Goal: Navigation & Orientation: Find specific page/section

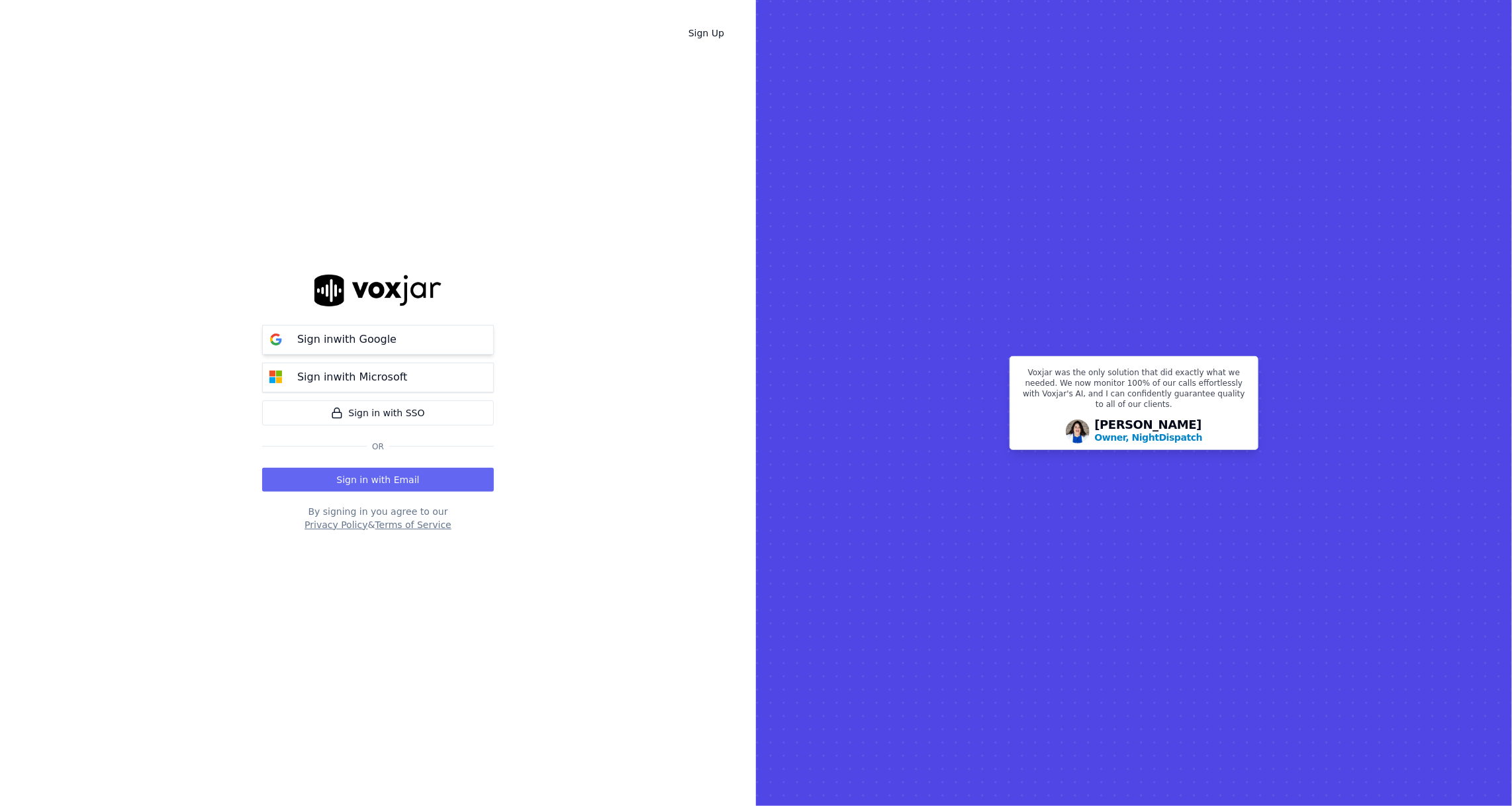
click at [383, 340] on p "Sign in with Google" at bounding box center [347, 339] width 99 height 16
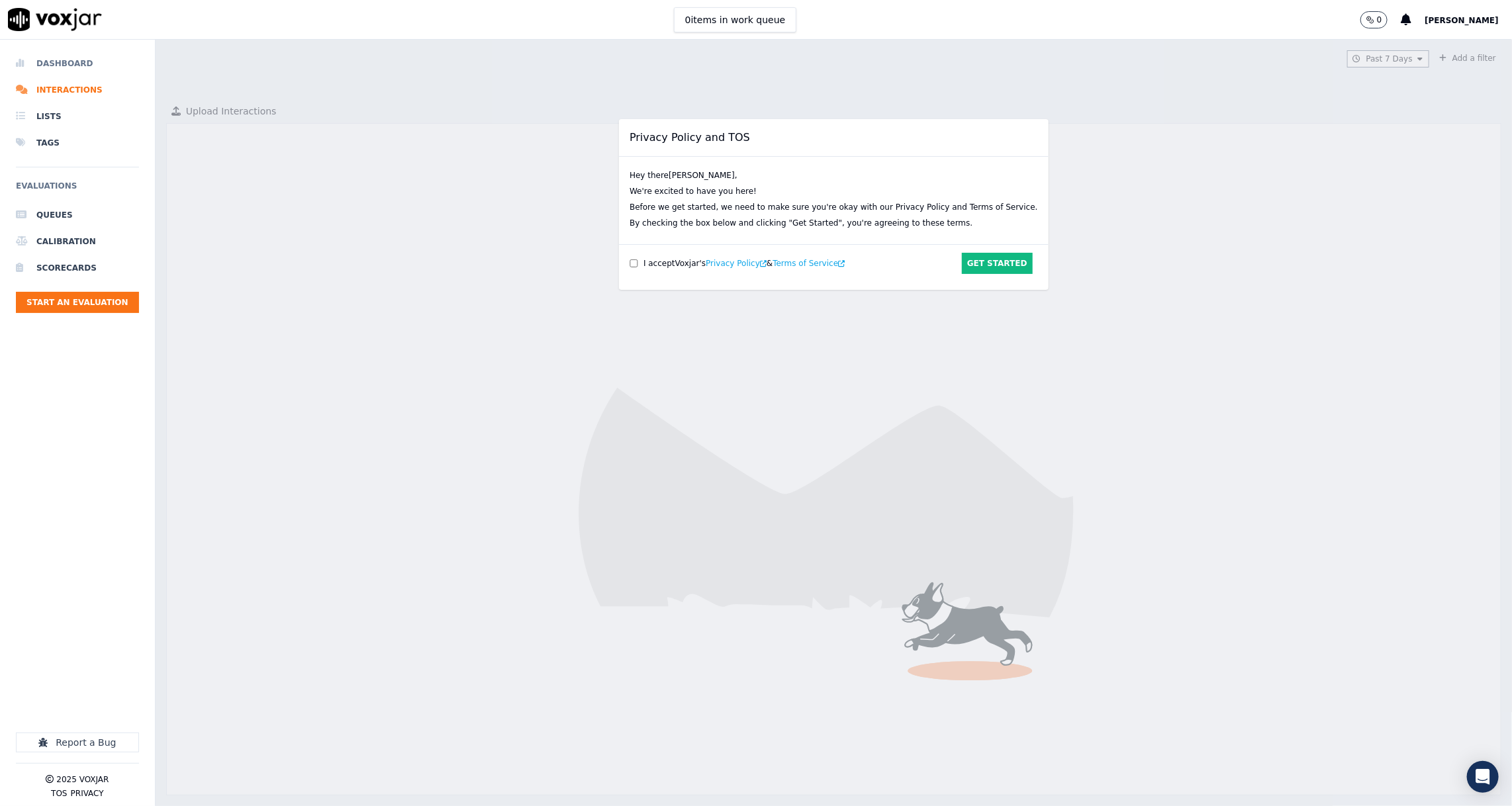
click at [100, 69] on li "Dashboard" at bounding box center [77, 63] width 123 height 27
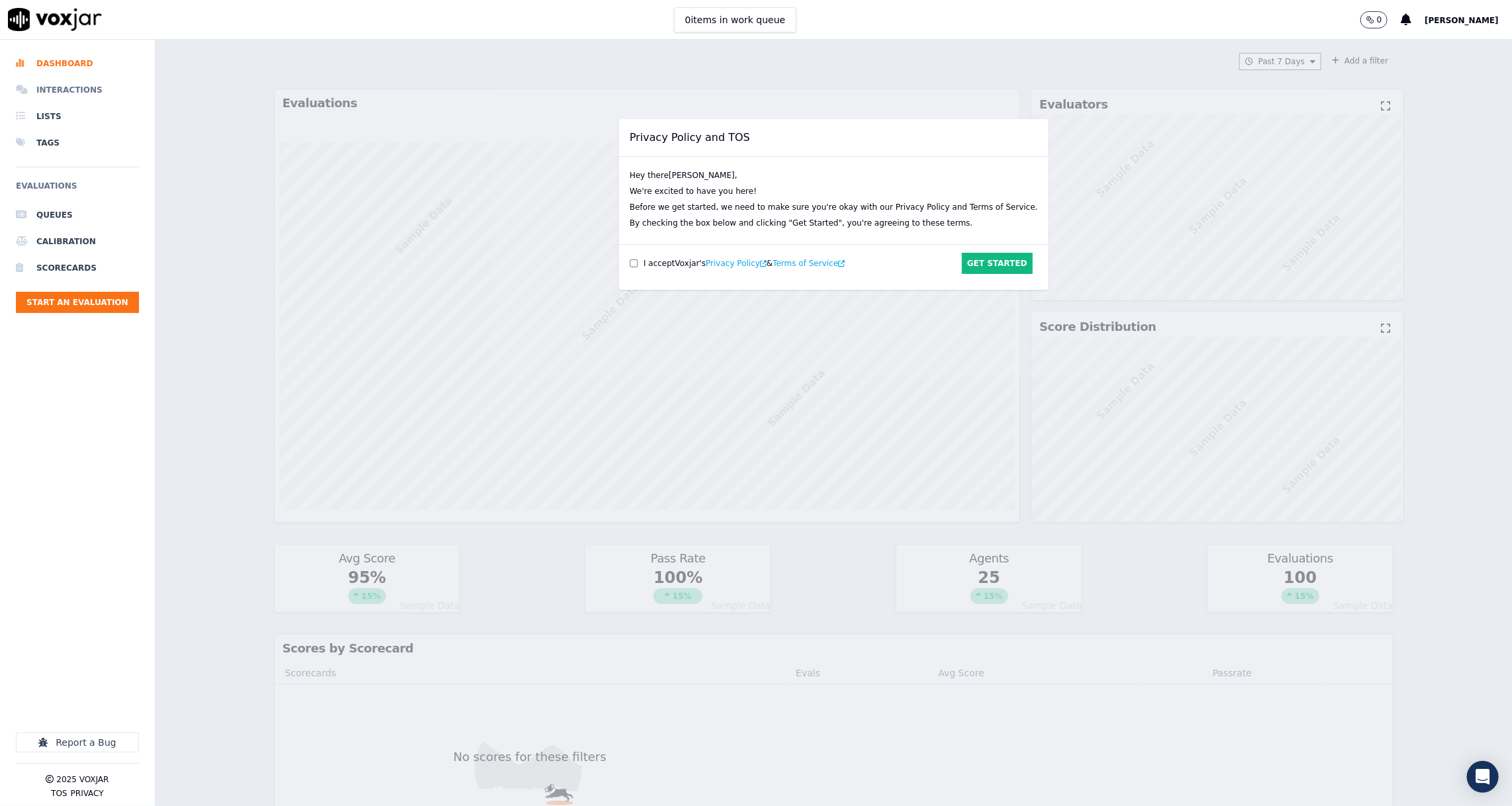
click at [64, 95] on li "Interactions" at bounding box center [77, 90] width 123 height 27
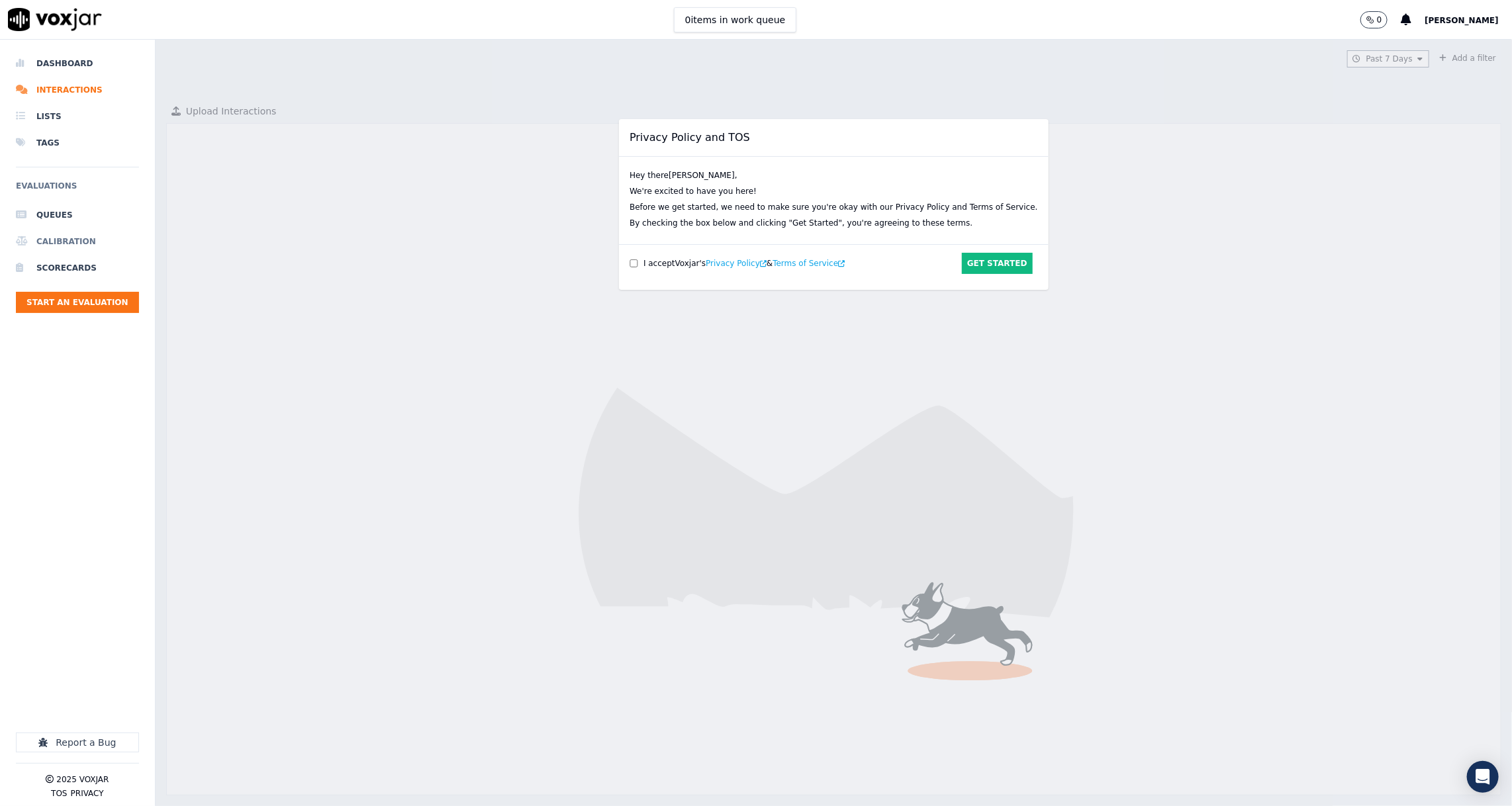
click at [69, 245] on li "Calibration" at bounding box center [77, 241] width 123 height 27
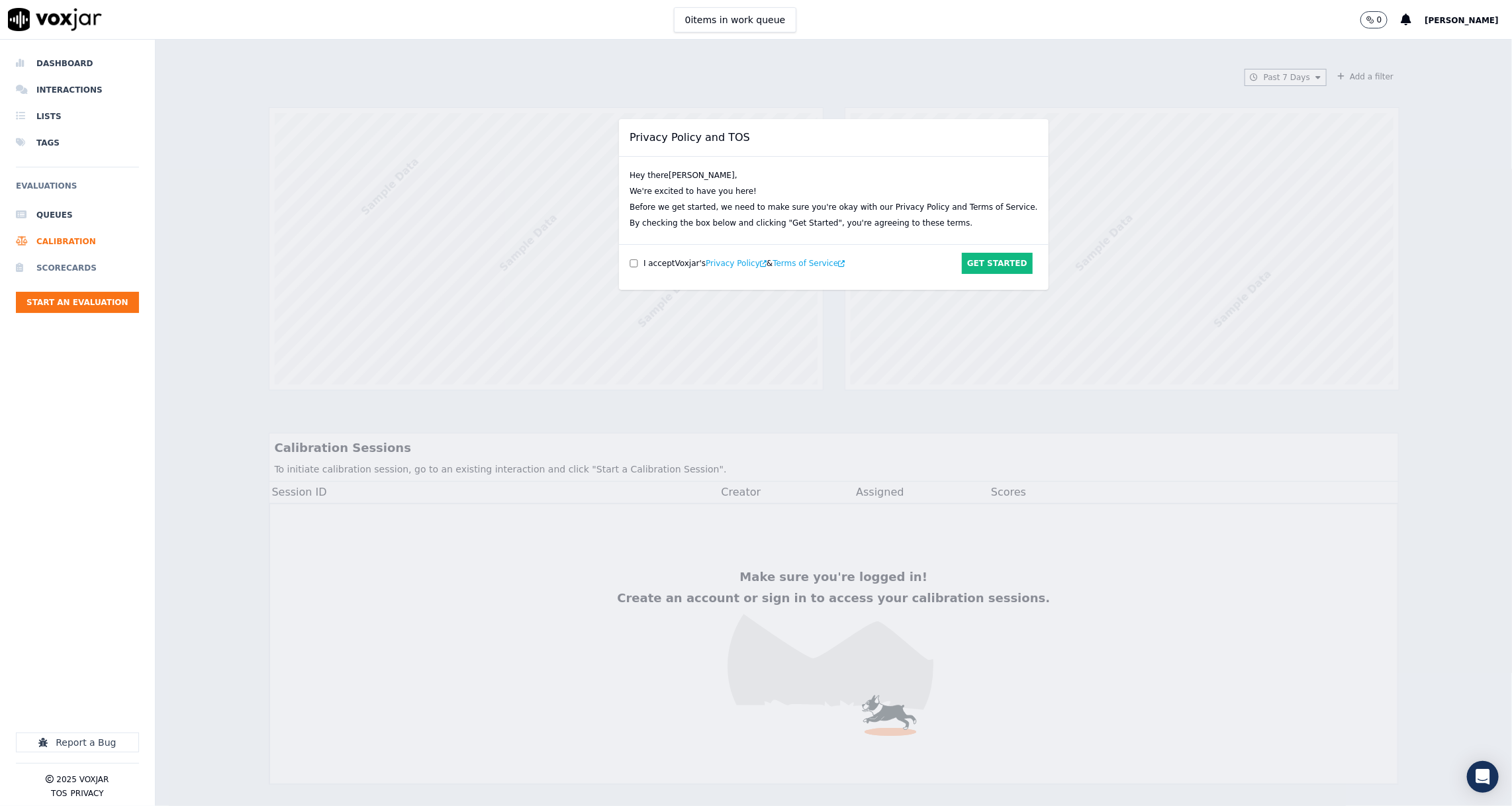
click at [69, 267] on li "Scorecards" at bounding box center [77, 267] width 123 height 27
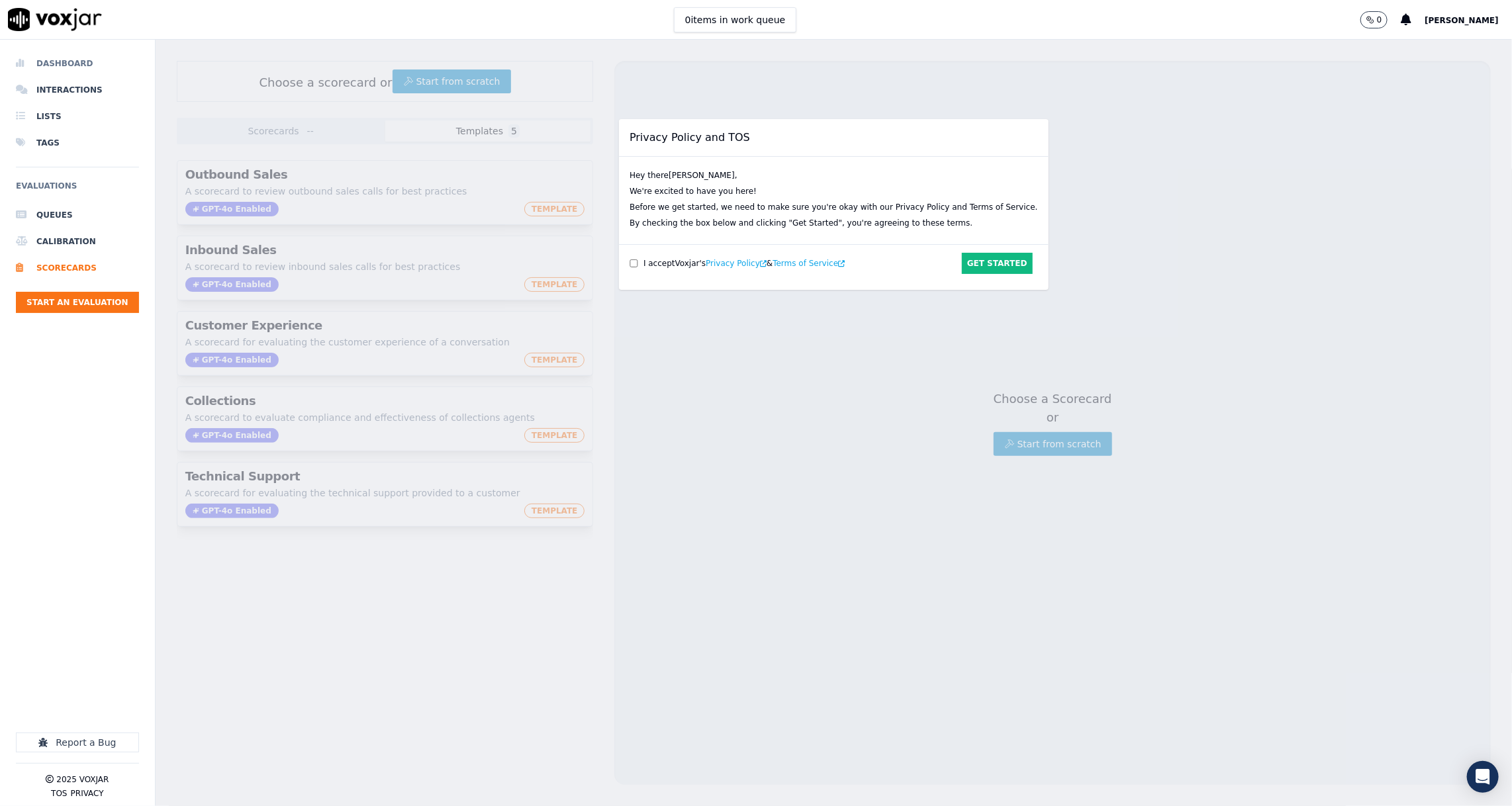
click at [69, 54] on li "Dashboard" at bounding box center [77, 63] width 123 height 27
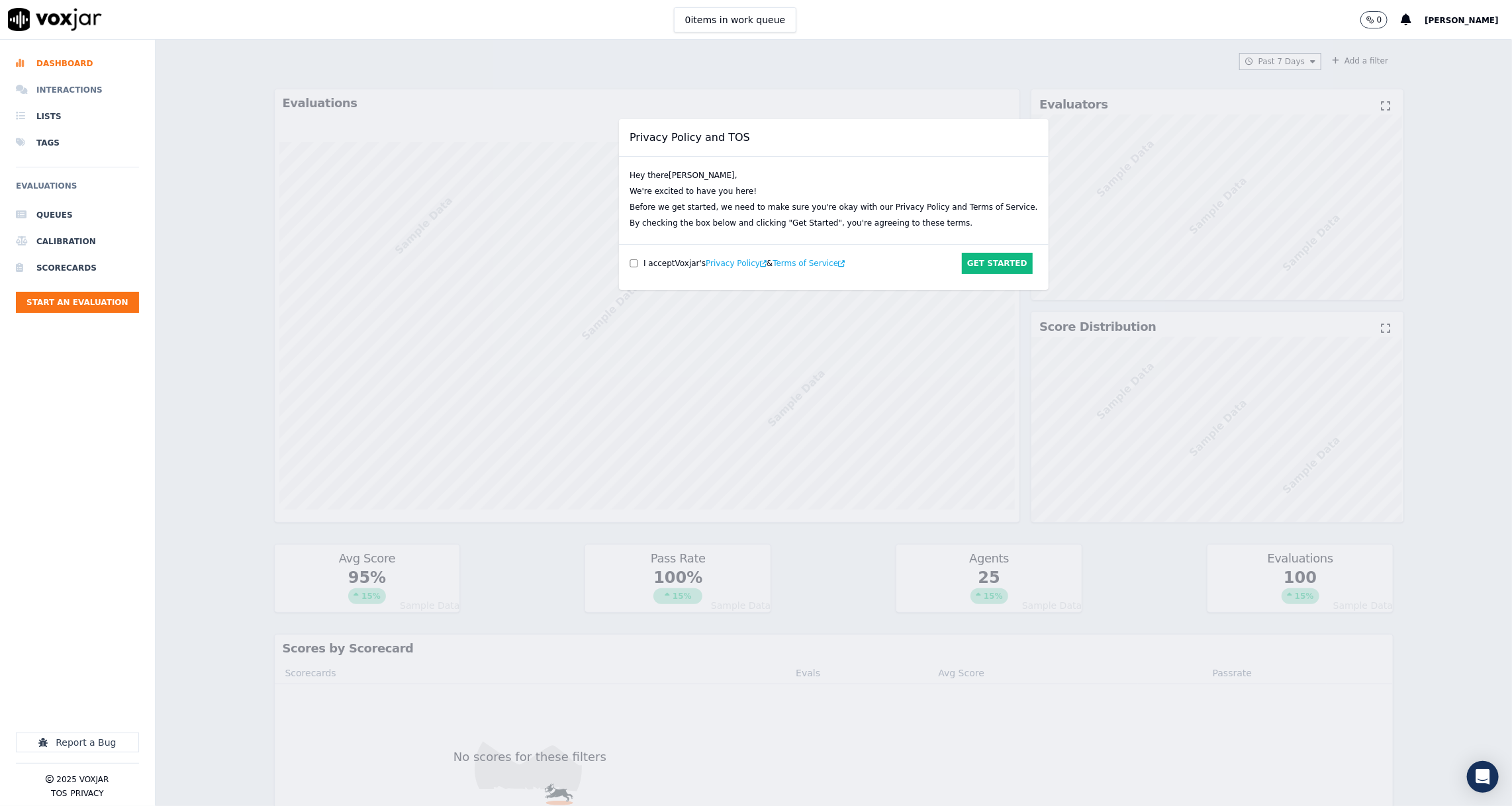
click at [75, 92] on li "Interactions" at bounding box center [77, 90] width 123 height 27
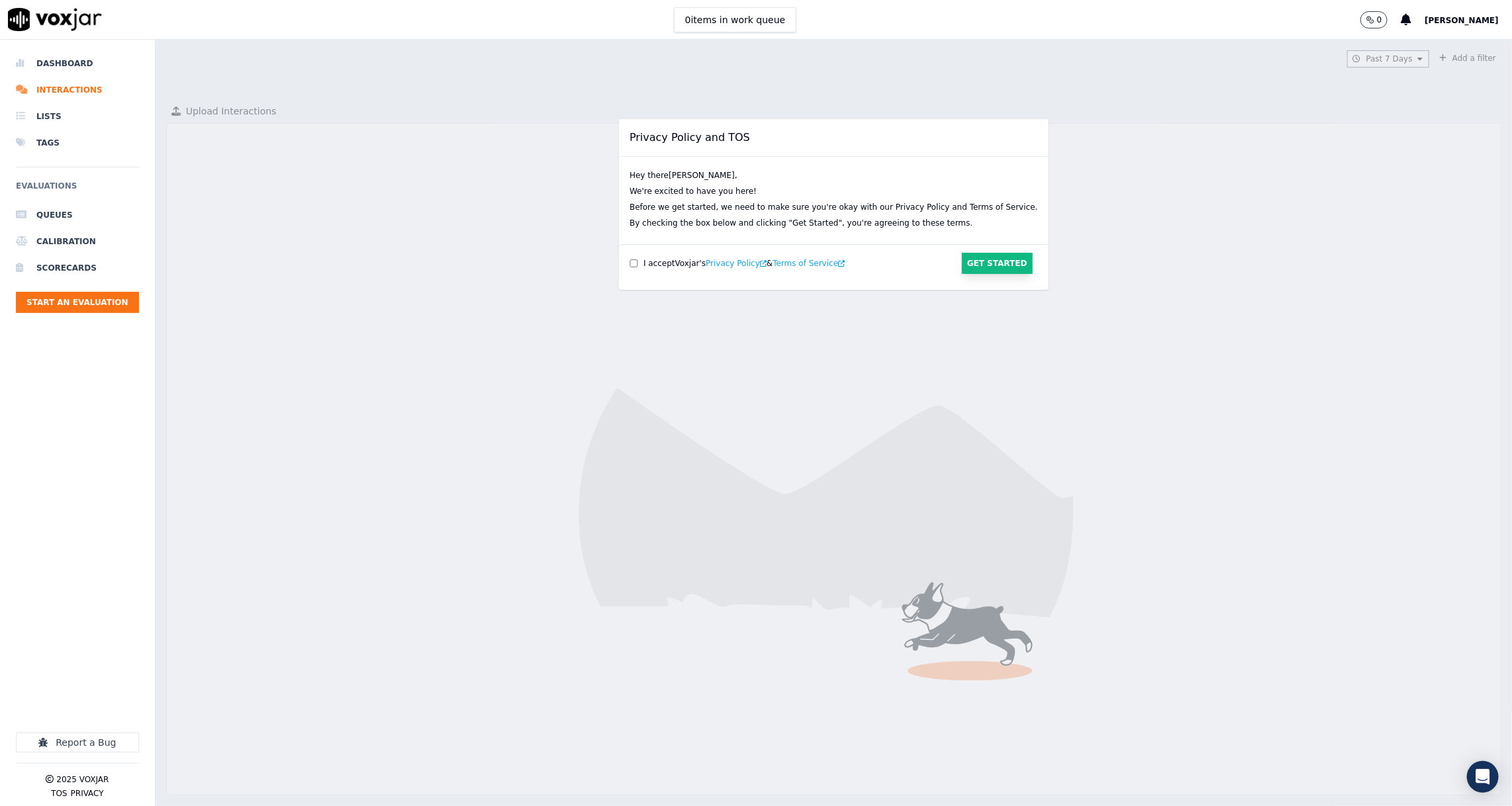
click at [990, 253] on button "Get Started" at bounding box center [997, 263] width 71 height 22
click at [1007, 264] on button "Get Started" at bounding box center [997, 263] width 71 height 22
